Goal: Go to known website: Access a specific website the user already knows

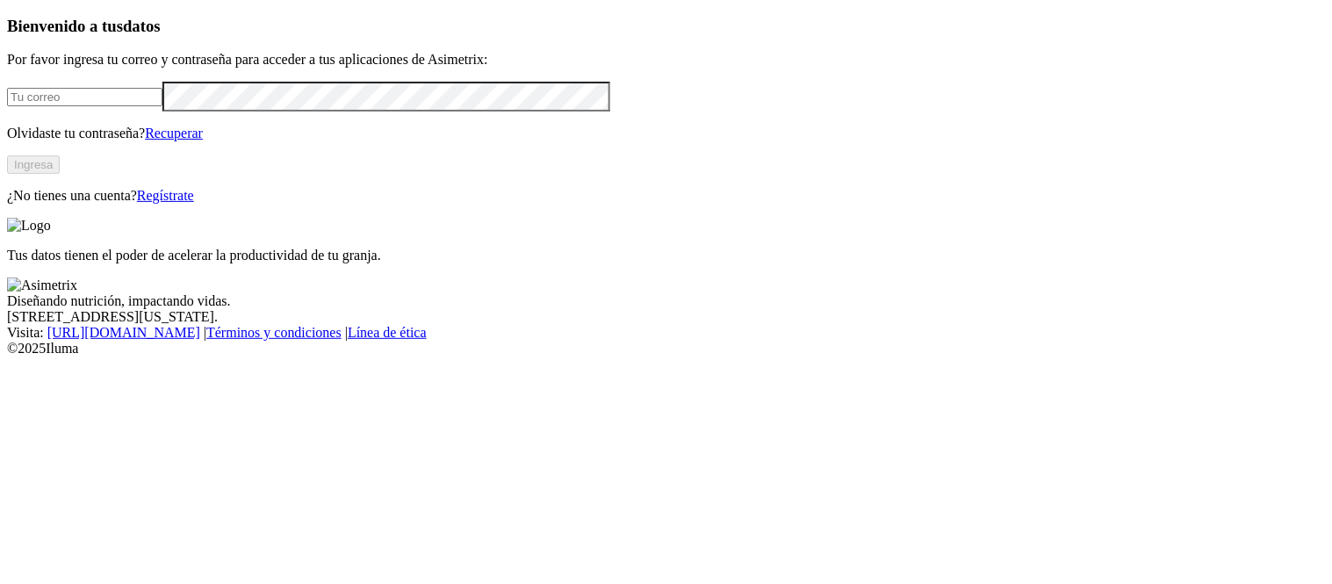
type input "[PERSON_NAME][EMAIL_ADDRESS][PERSON_NAME][DOMAIN_NAME]"
click at [60, 174] on button "Ingresa" at bounding box center [33, 164] width 53 height 18
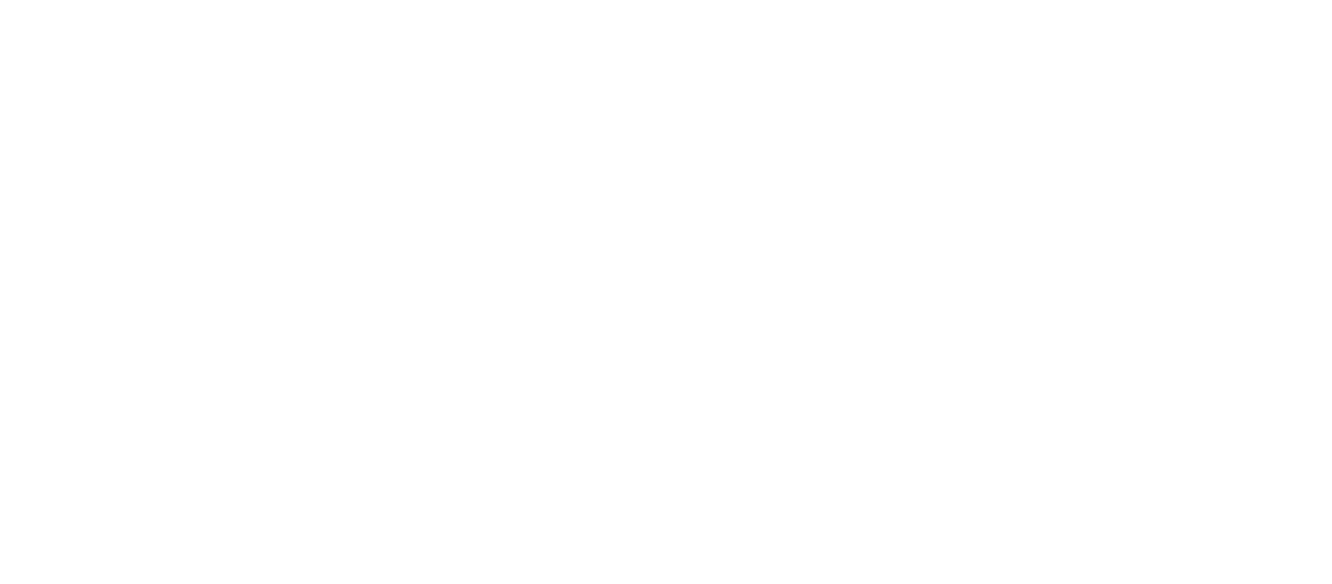
drag, startPoint x: 882, startPoint y: 41, endPoint x: 865, endPoint y: 41, distance: 17.6
